Goal: Information Seeking & Learning: Learn about a topic

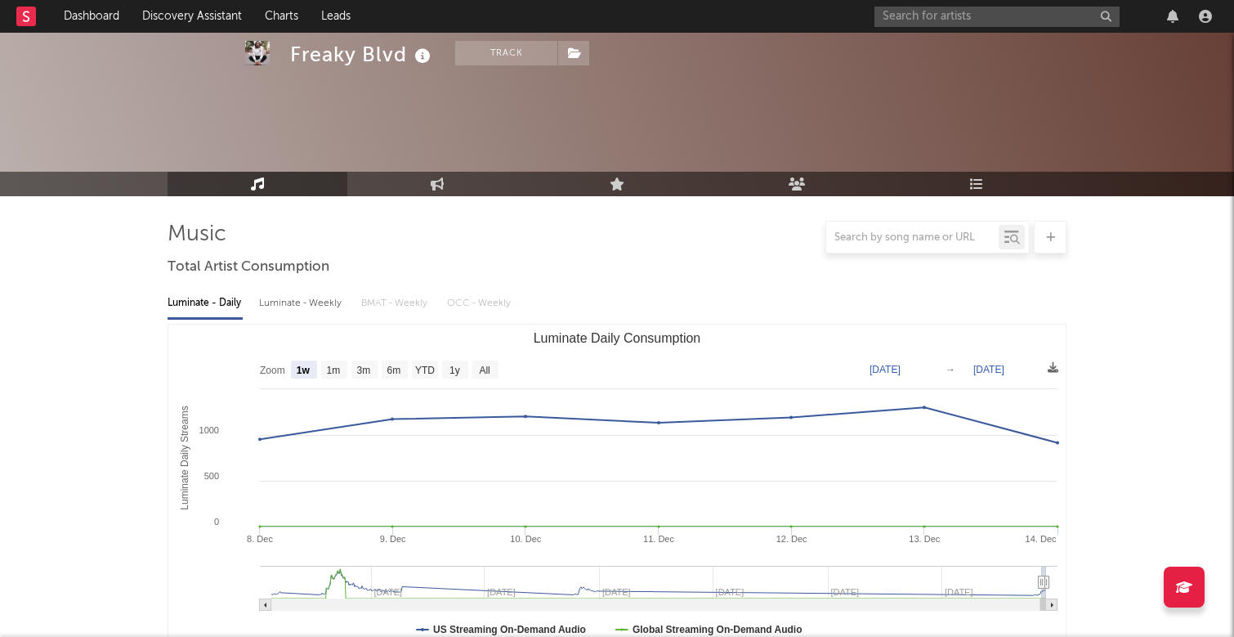
select select "1w"
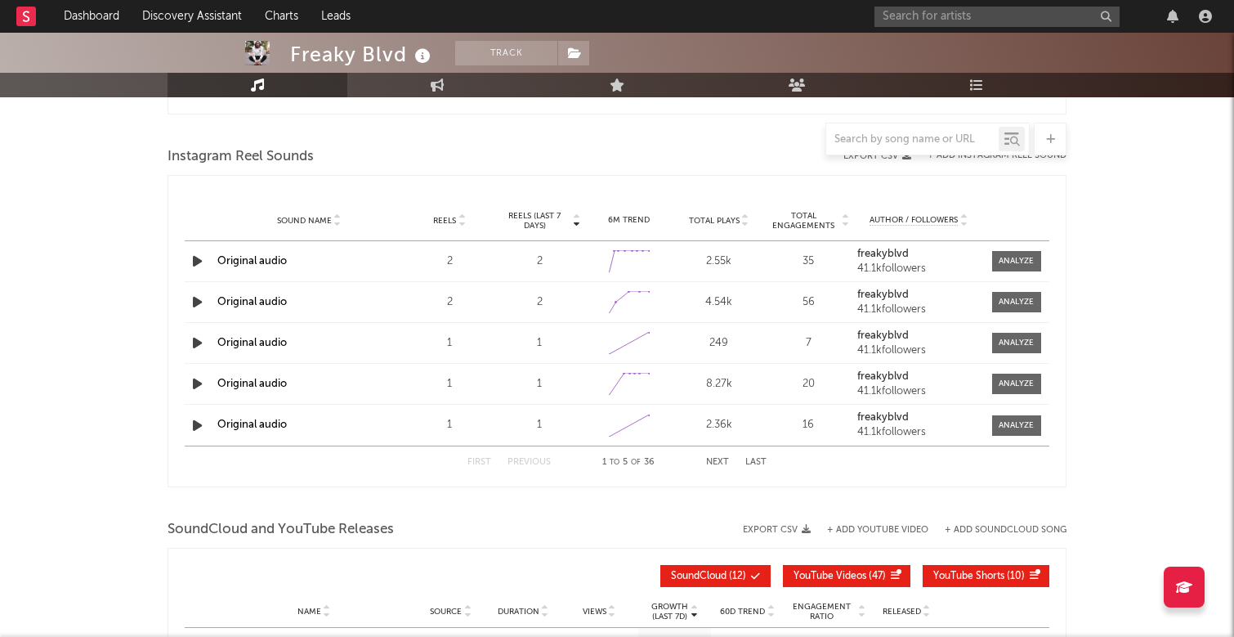
scroll to position [1335, 0]
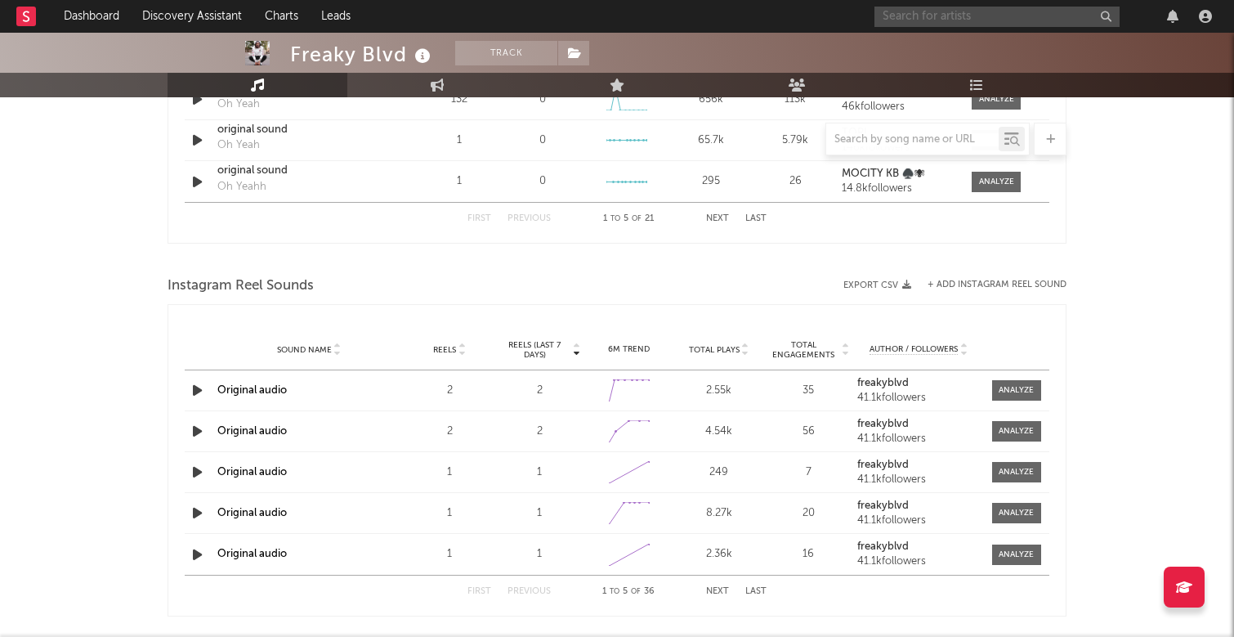
click at [886, 15] on input "text" at bounding box center [996, 17] width 245 height 20
click at [954, 20] on input "kaylaxclassy" at bounding box center [996, 17] width 245 height 20
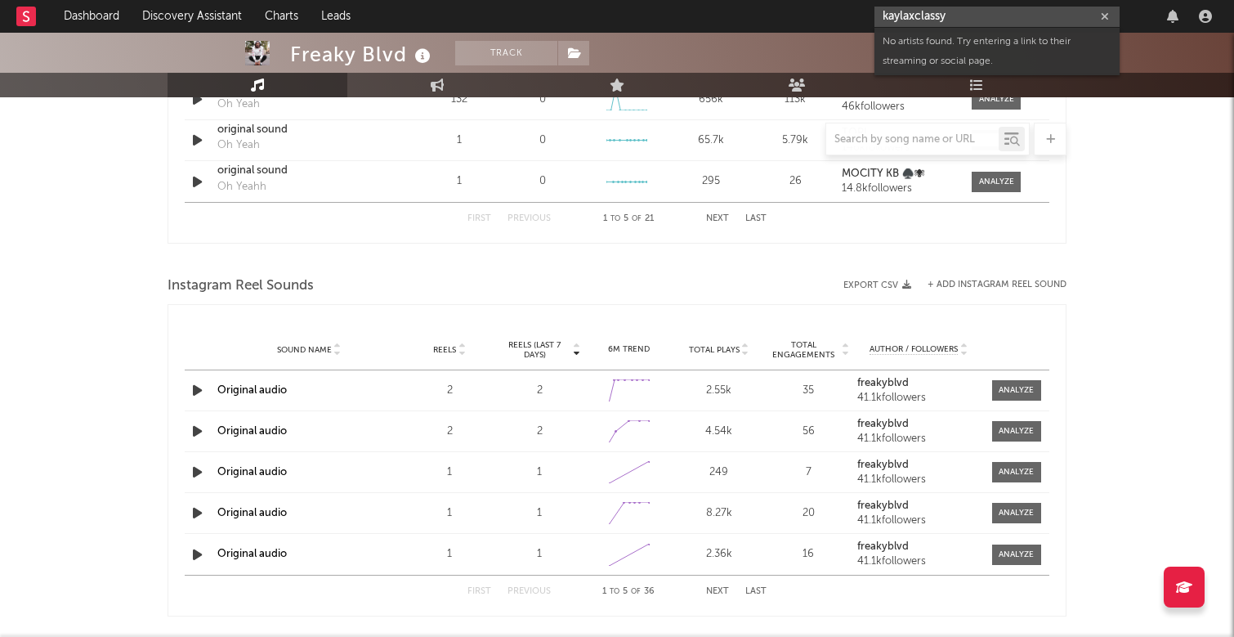
type input "kaylaxclassy"
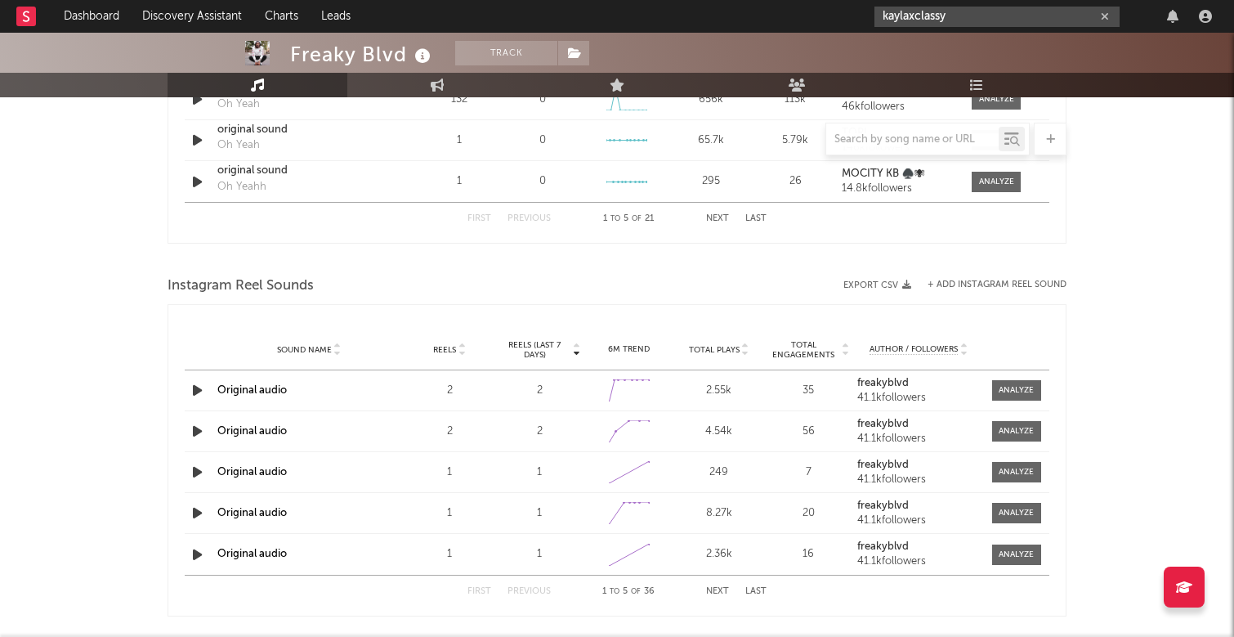
click at [1107, 15] on icon "button" at bounding box center [1105, 16] width 8 height 11
type input "c"
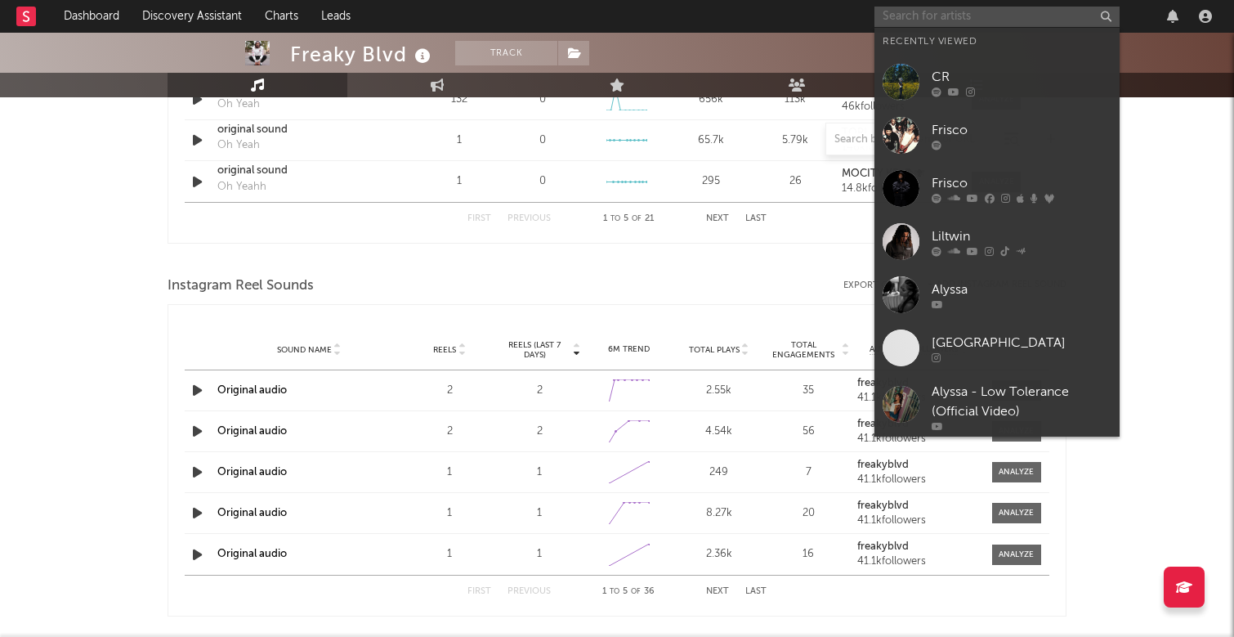
paste input "[URL][DOMAIN_NAME]"
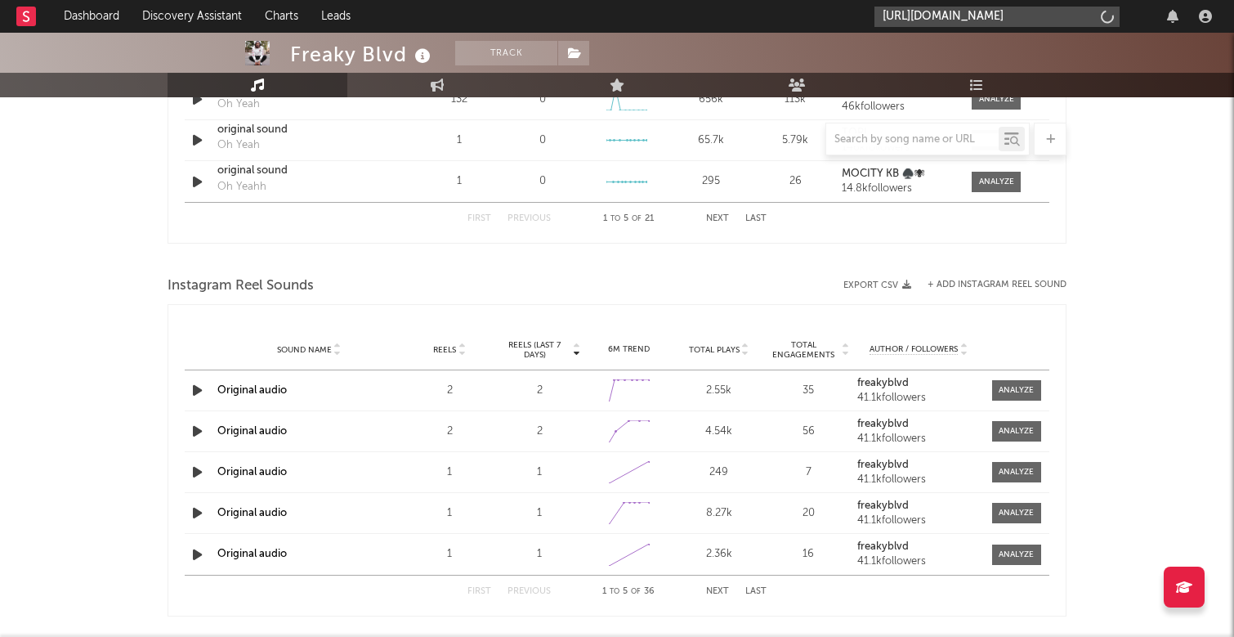
type input "[URL][DOMAIN_NAME]"
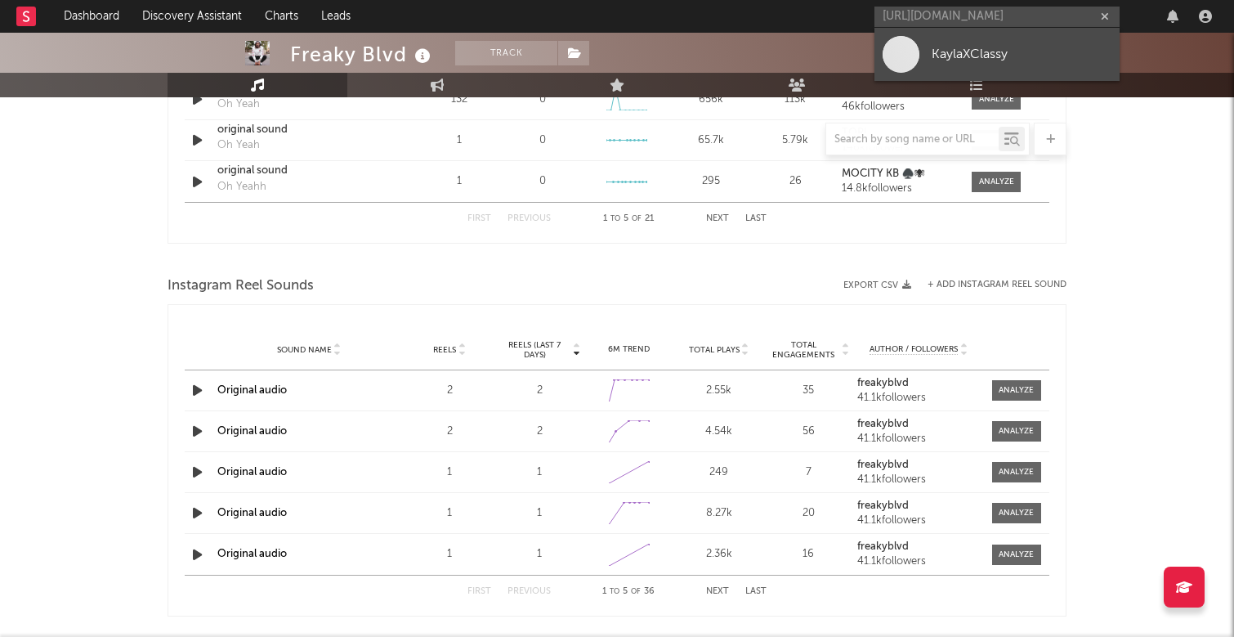
click at [1081, 56] on div "KaylaXClassy" at bounding box center [1021, 54] width 180 height 20
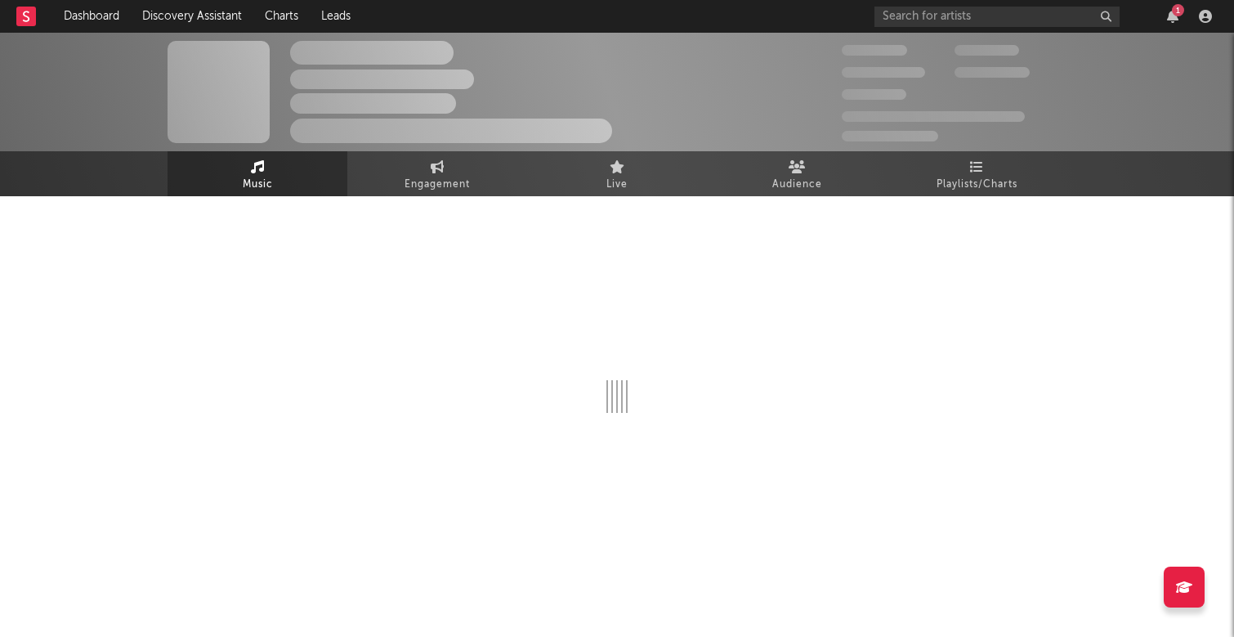
select select "1w"
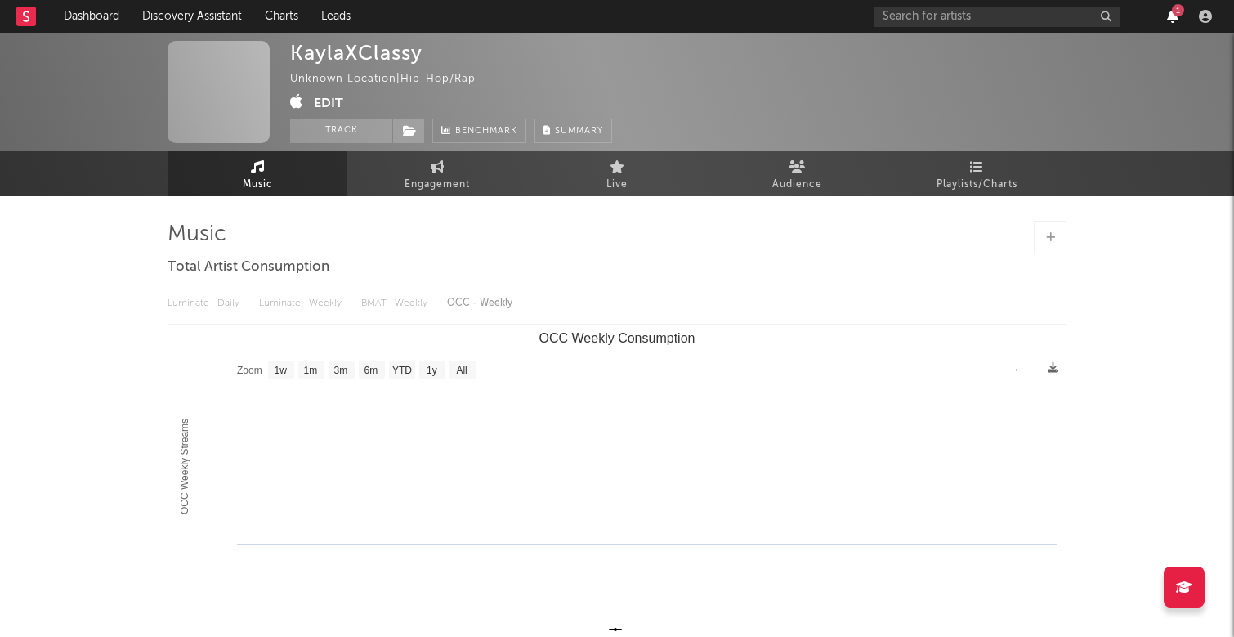
click at [1172, 19] on icon "button" at bounding box center [1172, 16] width 11 height 13
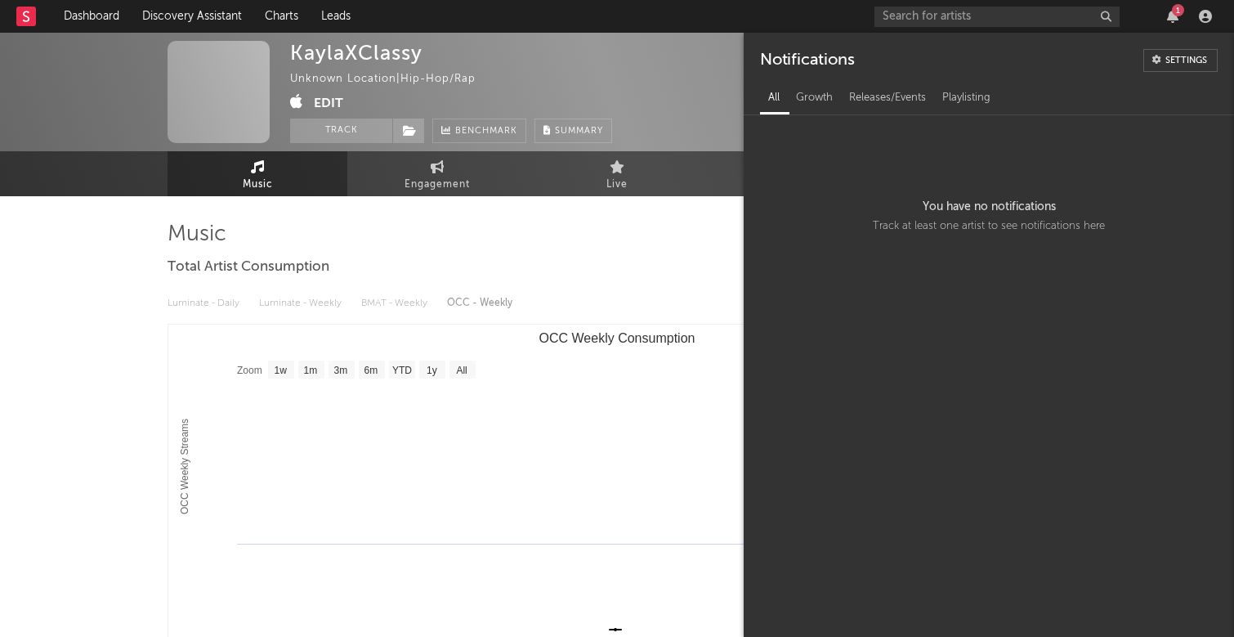
click at [714, 99] on div "KaylaXClassy Unknown Location | Hip-Hop/Rap Edit Track Benchmark Summary" at bounding box center [555, 92] width 531 height 102
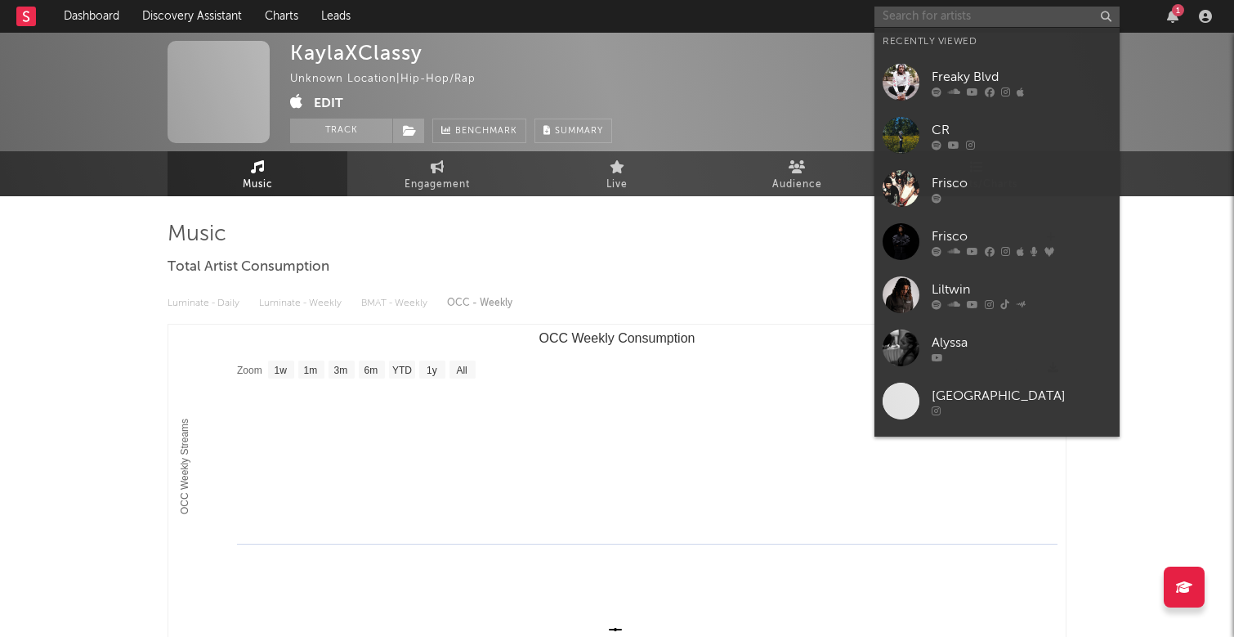
click at [932, 21] on input "text" at bounding box center [996, 17] width 245 height 20
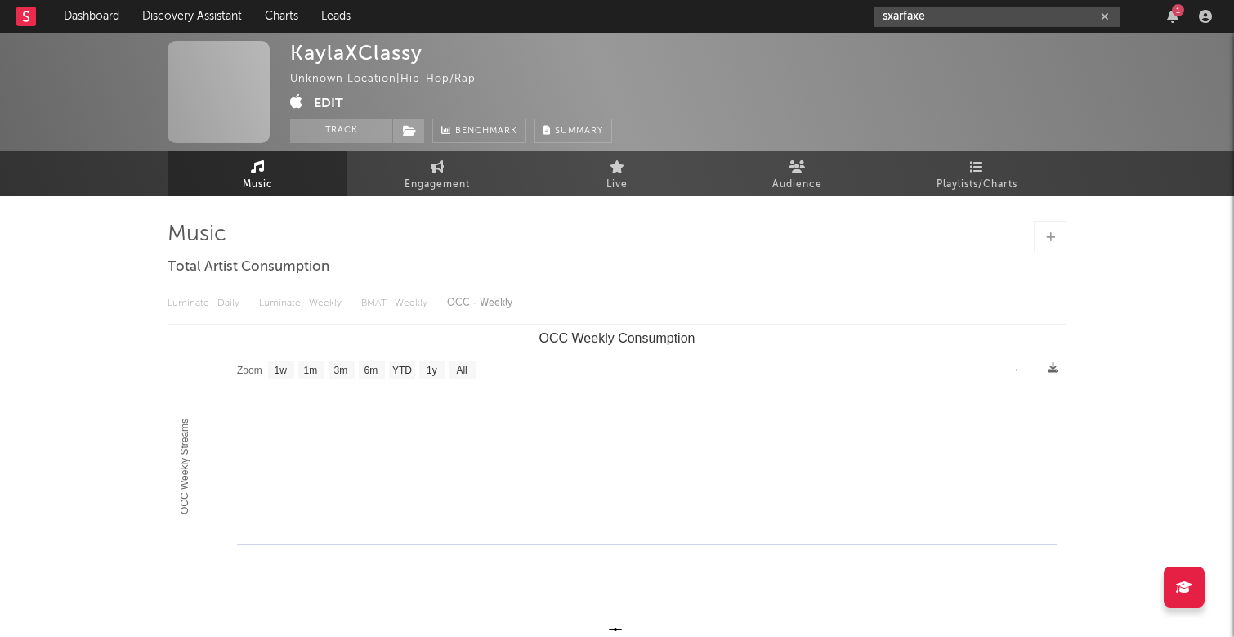
click at [888, 15] on input "sxarfaxe" at bounding box center [996, 17] width 245 height 20
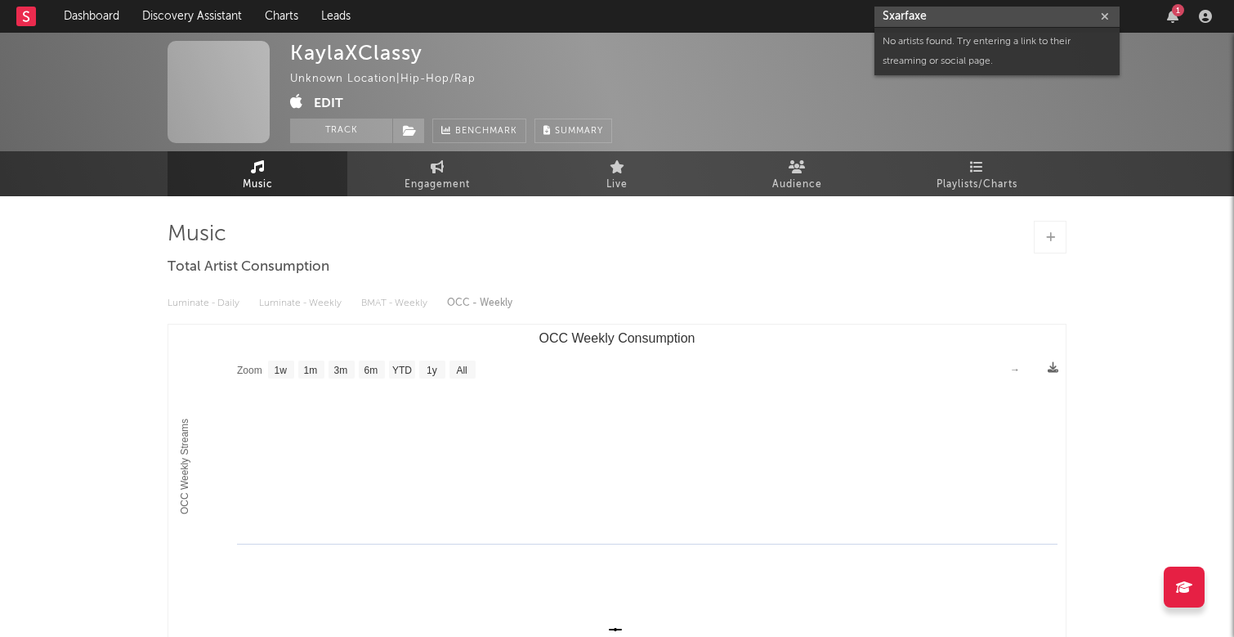
type input "Sxarfaxe"
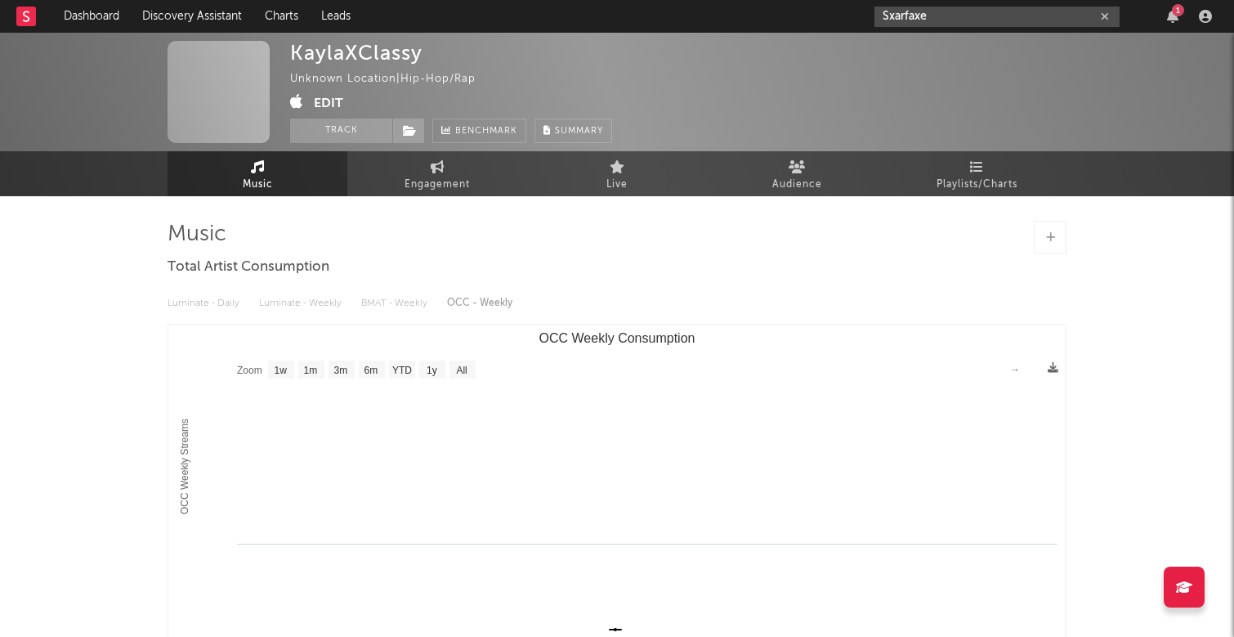
click at [1108, 15] on icon "button" at bounding box center [1105, 16] width 8 height 11
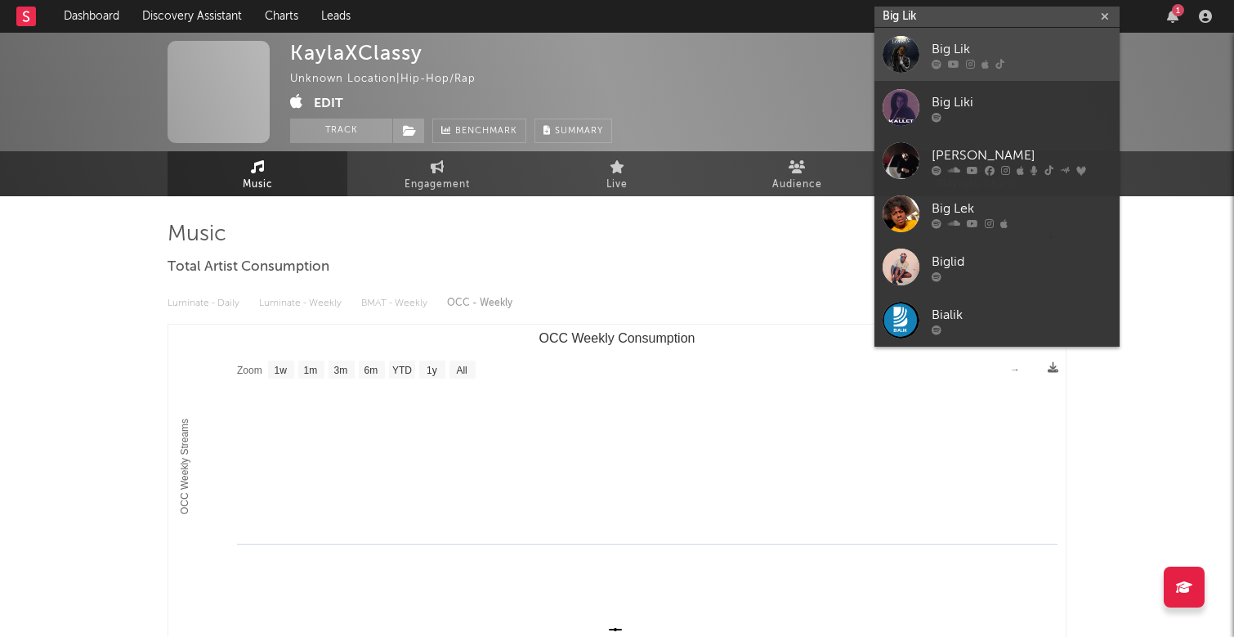
type input "Big Lik"
click at [1012, 47] on div "Big Lik" at bounding box center [1021, 49] width 180 height 20
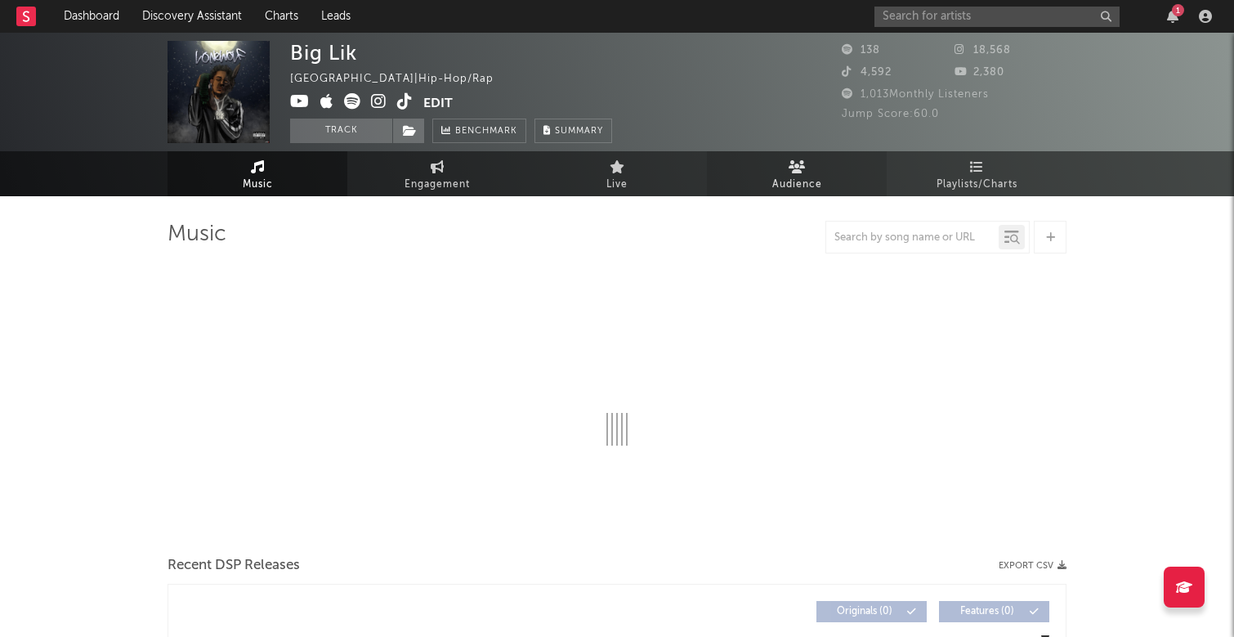
select select "6m"
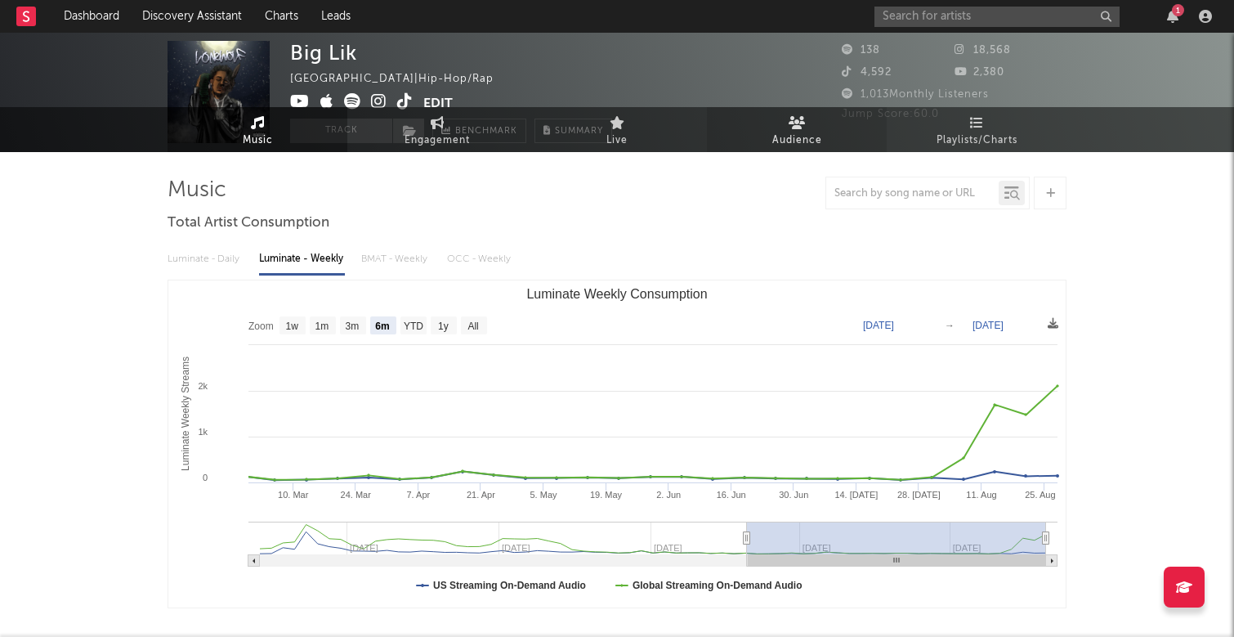
scroll to position [55, 0]
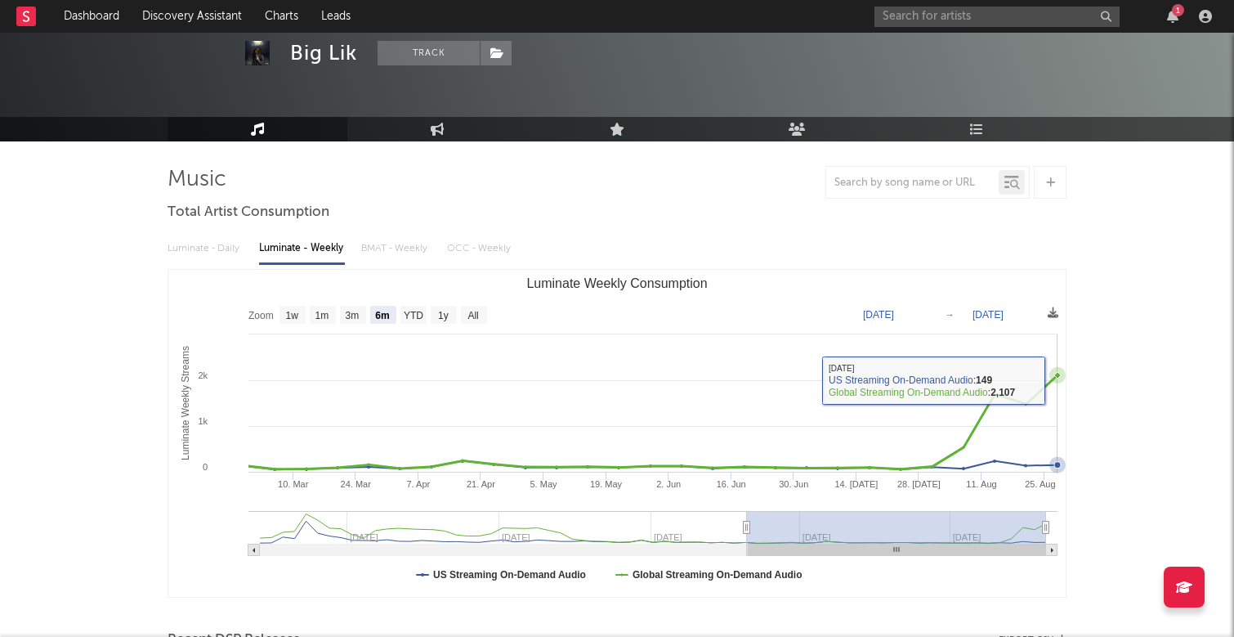
click at [1056, 374] on icon "Luminate Weekly Consumption" at bounding box center [1057, 375] width 7 height 7
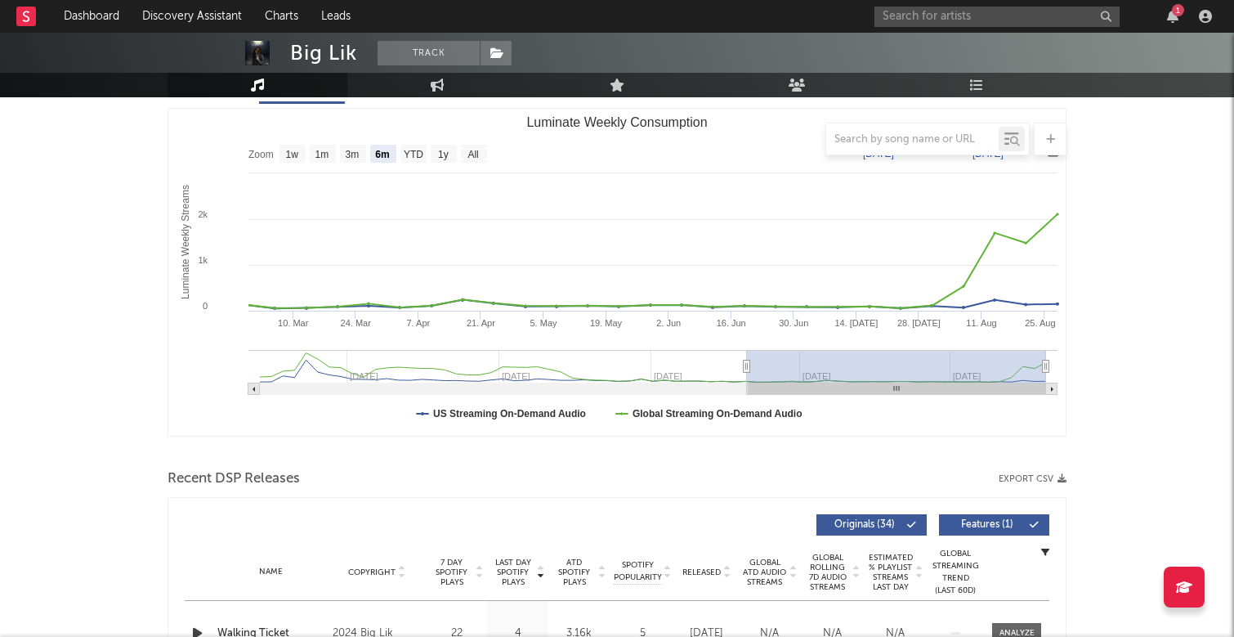
scroll to position [217, 0]
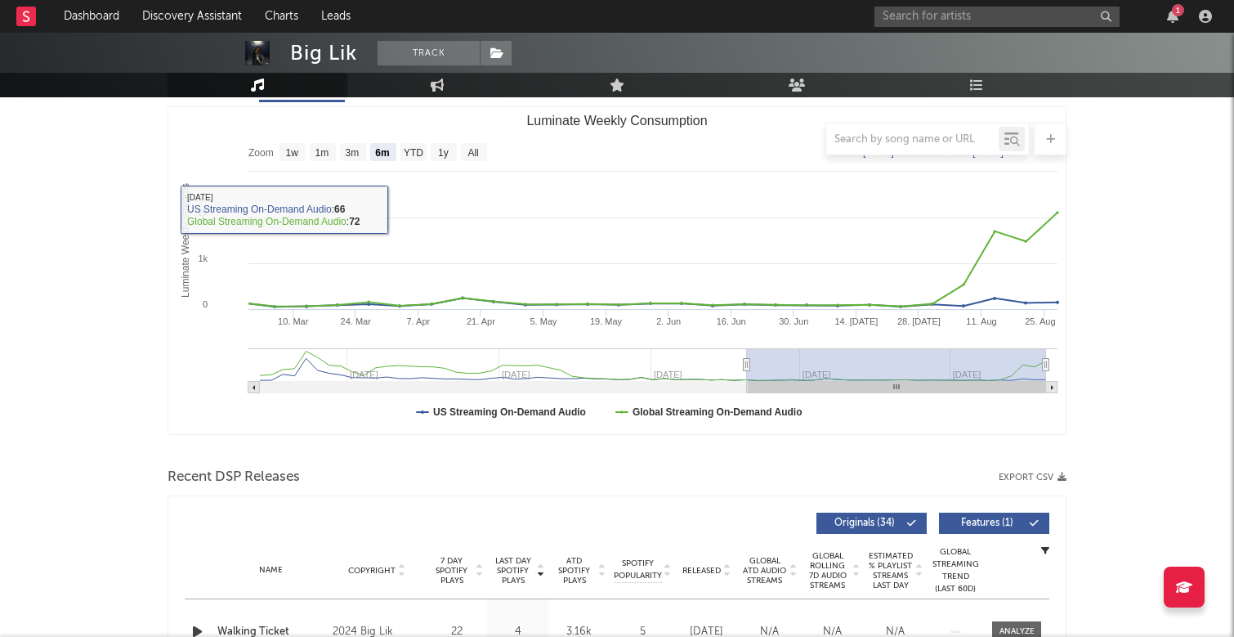
click at [318, 151] on div at bounding box center [617, 139] width 899 height 33
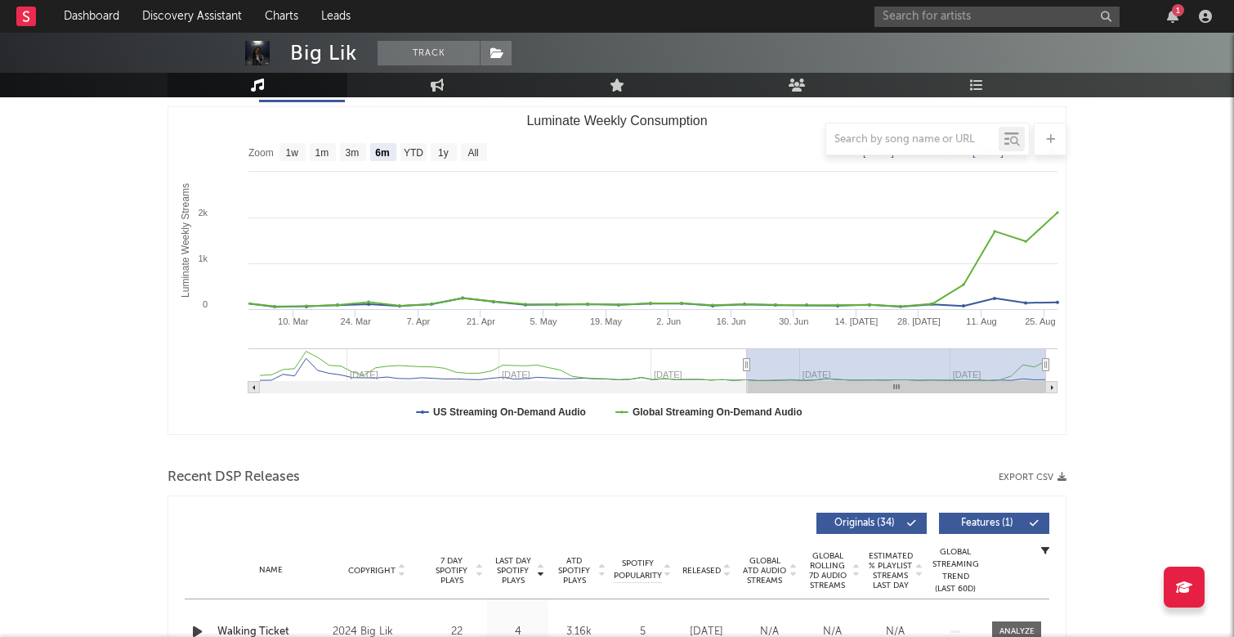
click at [324, 153] on div at bounding box center [617, 139] width 899 height 33
click at [293, 150] on div at bounding box center [617, 139] width 899 height 33
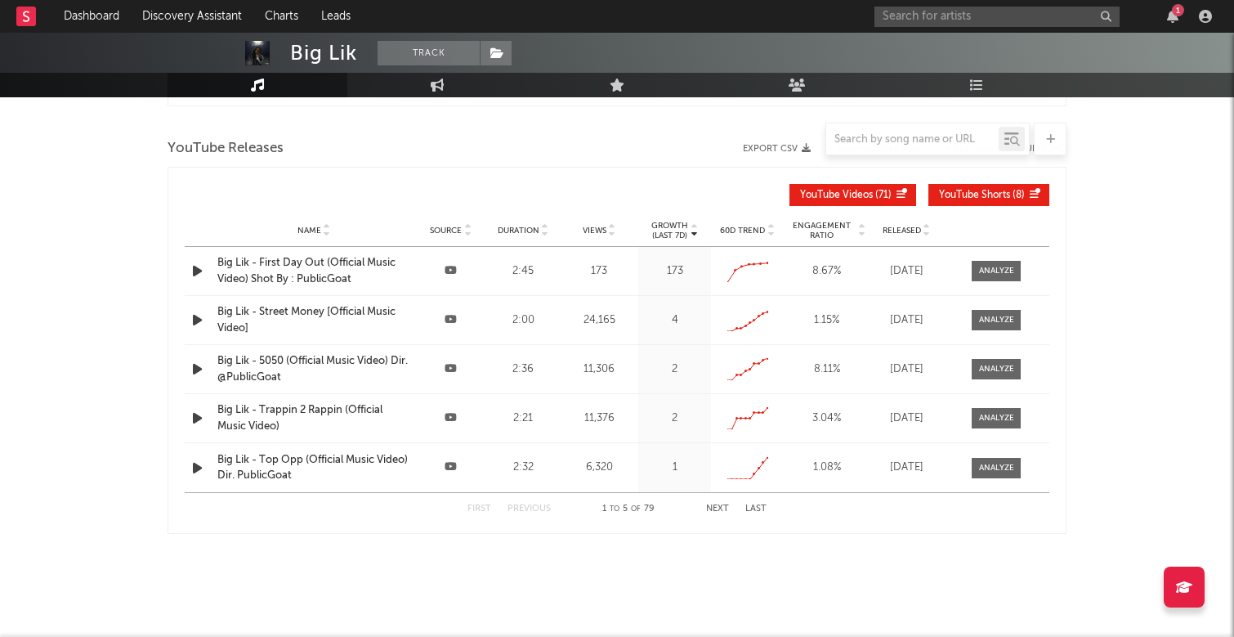
scroll to position [1079, 0]
click at [987, 265] on div at bounding box center [996, 271] width 35 height 12
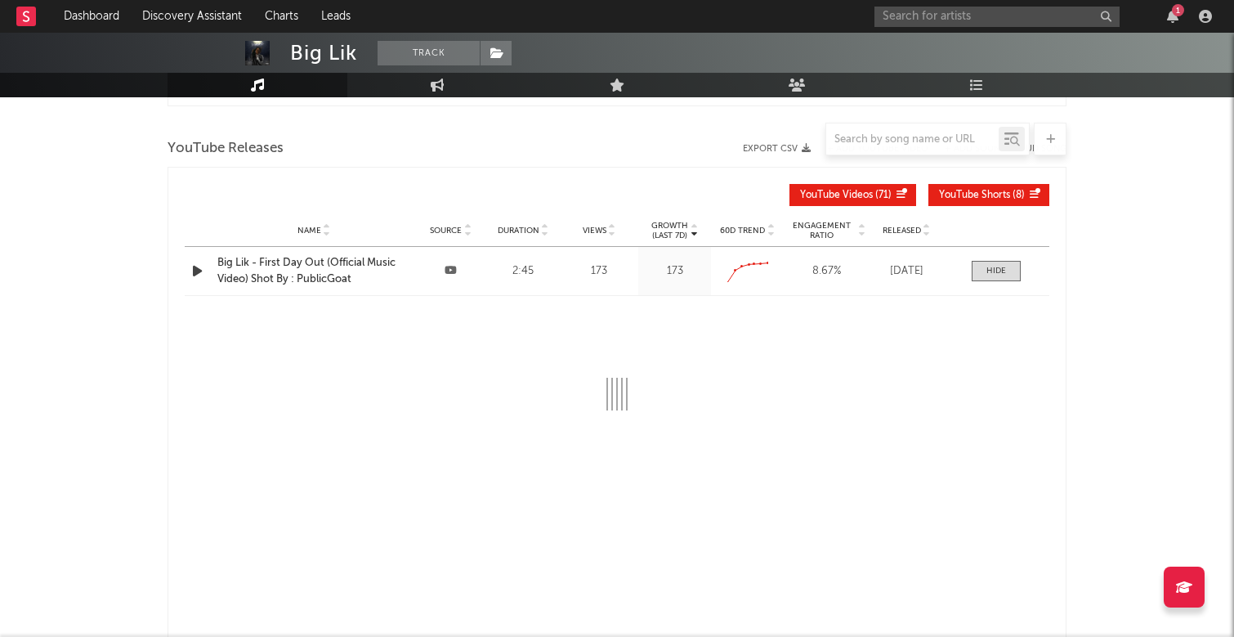
select select "All"
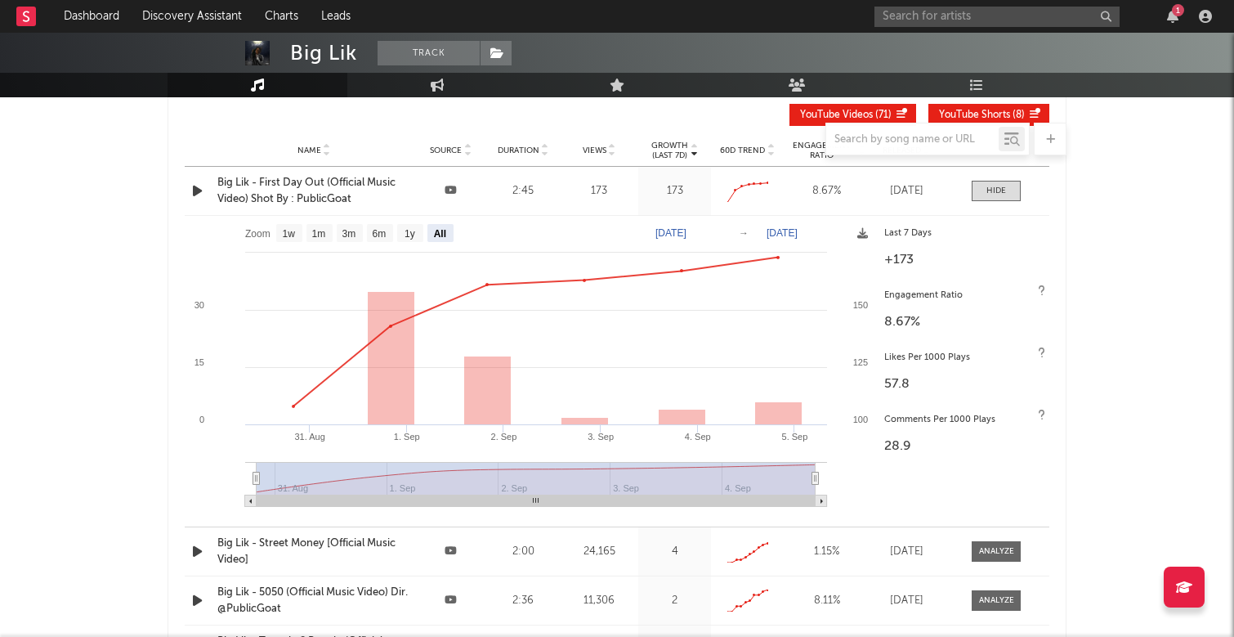
scroll to position [1170, 0]
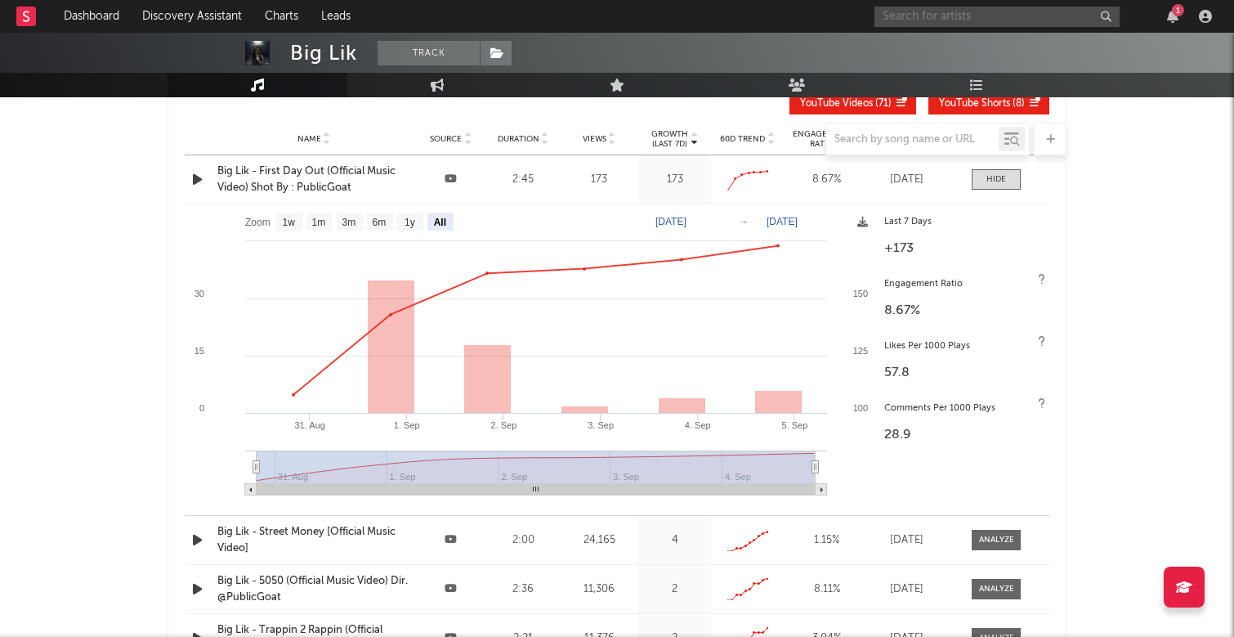
click at [978, 13] on input "text" at bounding box center [996, 17] width 245 height 20
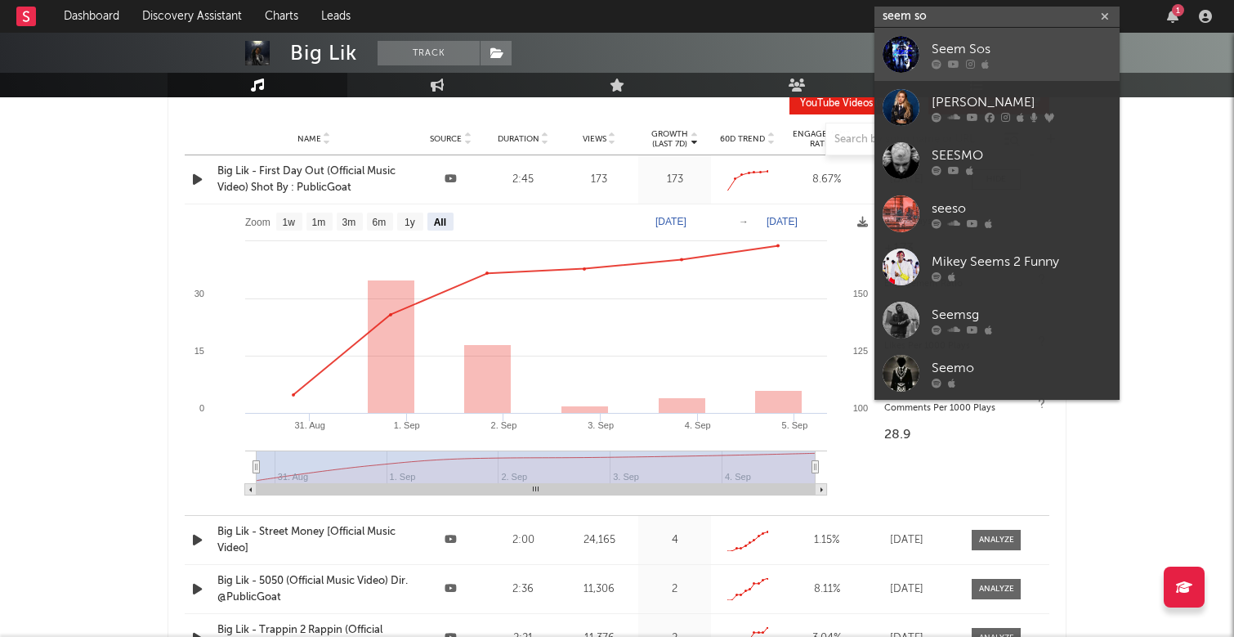
type input "seem so"
click at [998, 63] on div at bounding box center [1021, 64] width 180 height 10
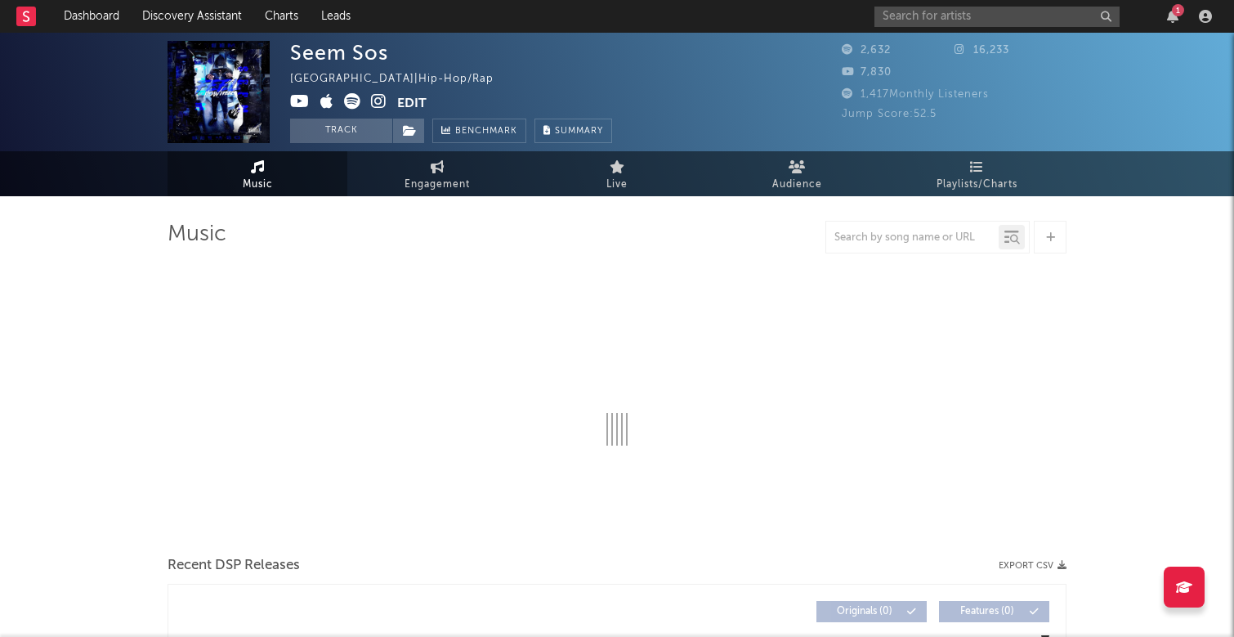
select select "6m"
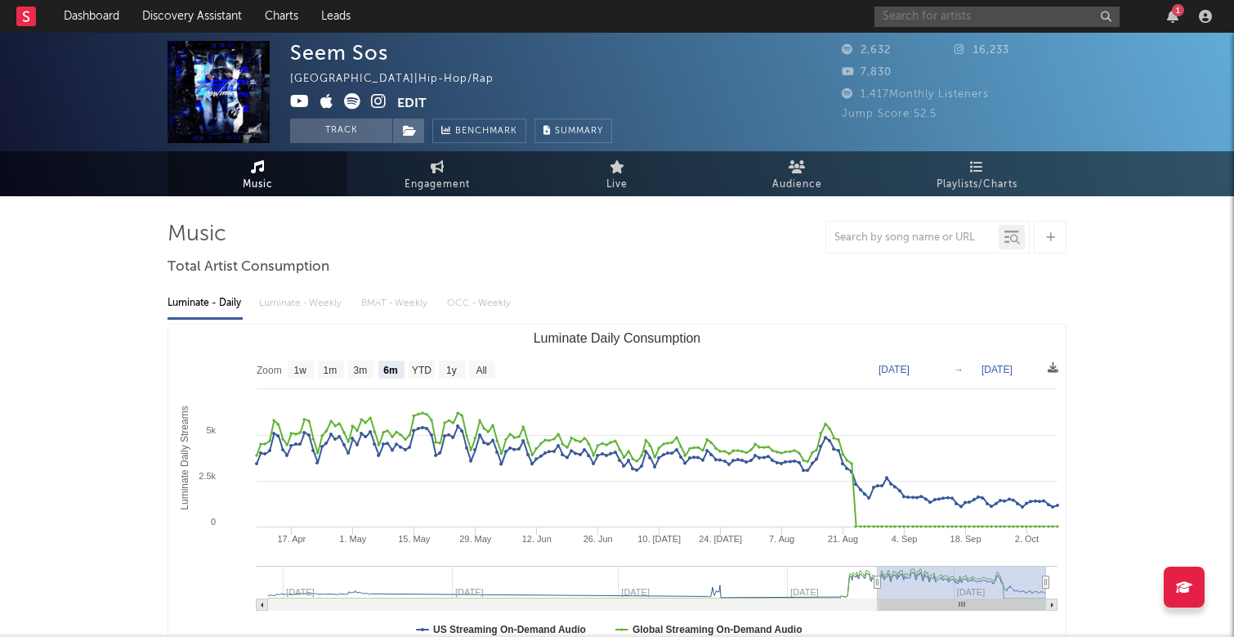
click at [958, 14] on input "text" at bounding box center [996, 17] width 245 height 20
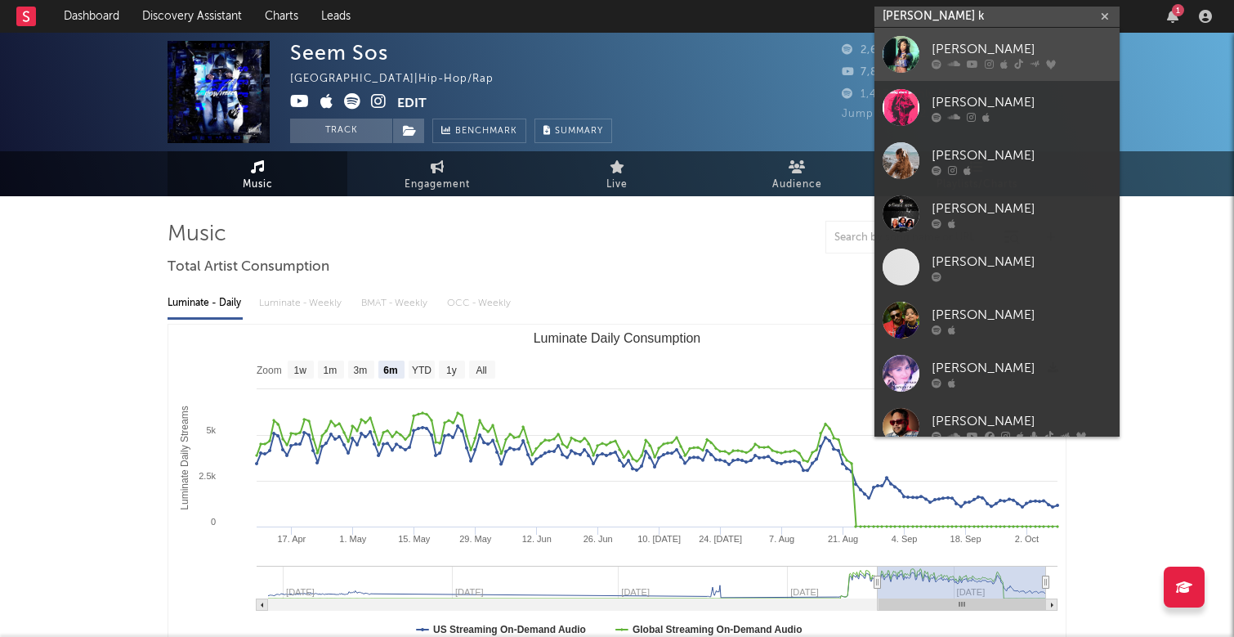
type input "[PERSON_NAME] k"
click at [974, 44] on div "[PERSON_NAME]" at bounding box center [1021, 49] width 180 height 20
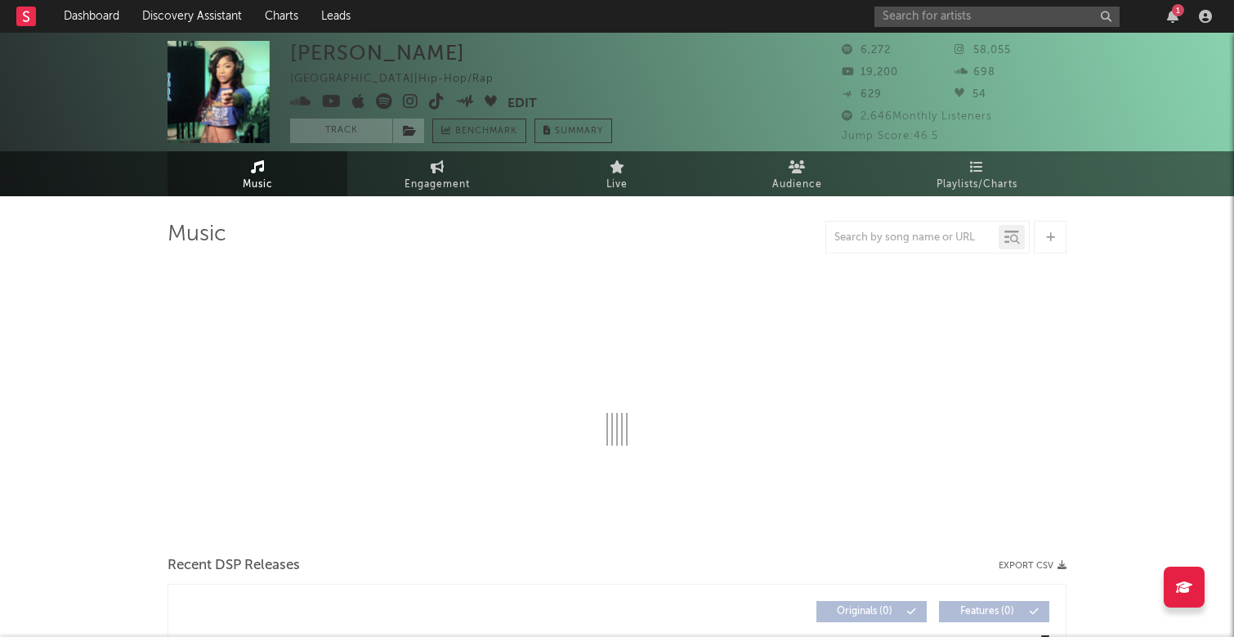
select select "6m"
